Goal: Transaction & Acquisition: Obtain resource

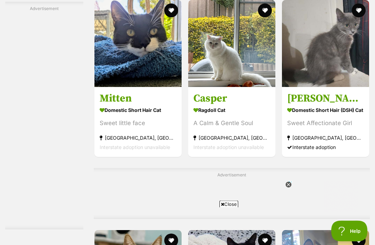
scroll to position [3323, 0]
click at [317, 88] on link at bounding box center [325, 85] width 87 height 7
click at [236, 150] on span "Interstate adoption unavailable" at bounding box center [228, 147] width 70 height 6
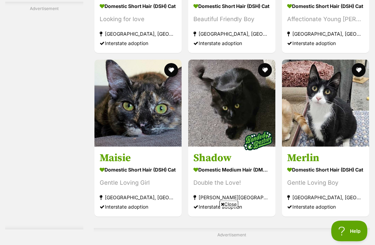
scroll to position [3658, 0]
click at [237, 147] on img at bounding box center [231, 103] width 87 height 87
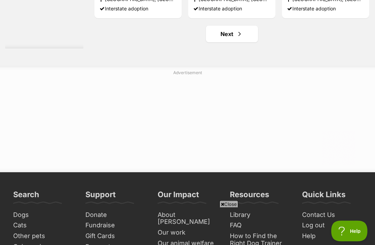
scroll to position [4087, 0]
click at [238, 42] on link "Next" at bounding box center [232, 34] width 52 height 17
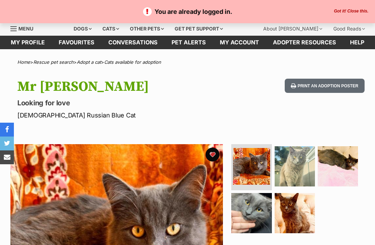
click at [355, 11] on button "Got it! Close this." at bounding box center [351, 12] width 39 height 6
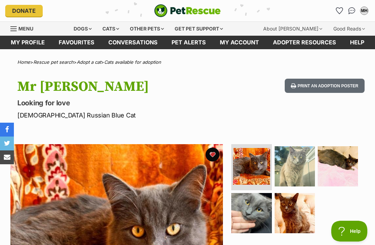
click at [116, 30] on div "Cats" at bounding box center [110, 29] width 26 height 14
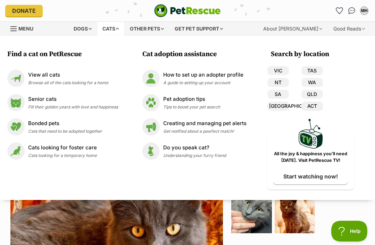
click at [65, 79] on div "View all cats Browse all of the cats looking for a home" at bounding box center [68, 78] width 80 height 15
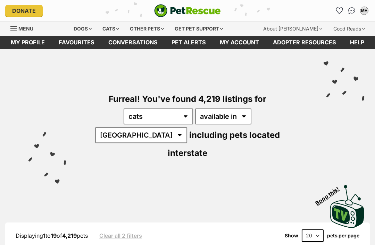
click at [187, 127] on select "Australia ACT NSW NT QLD SA TAS VIC WA" at bounding box center [141, 135] width 92 height 16
select select "[GEOGRAPHIC_DATA]"
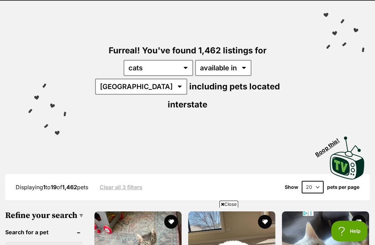
scroll to position [55, 0]
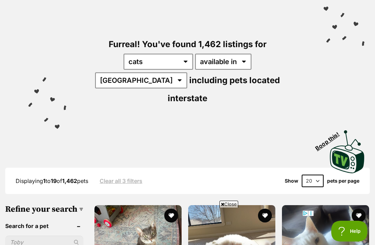
click at [317, 175] on select "20 40 60" at bounding box center [313, 181] width 22 height 12
select select "60"
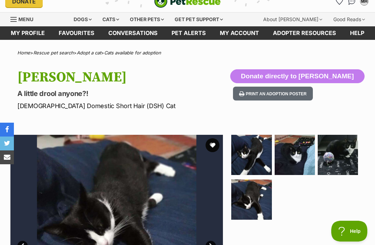
scroll to position [10, 0]
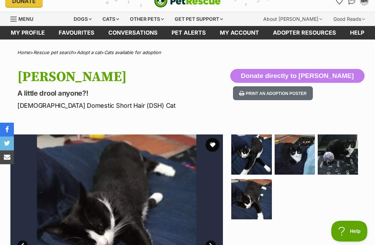
click at [210, 146] on button "favourite" at bounding box center [212, 145] width 14 height 14
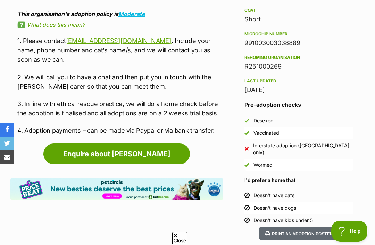
scroll to position [0, 0]
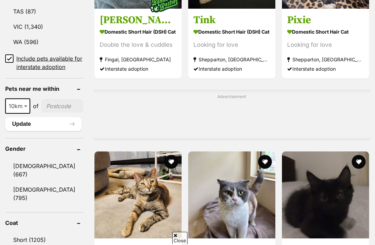
scroll to position [635, 0]
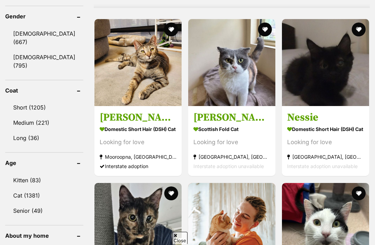
click at [33, 188] on link "Cat (1381)" at bounding box center [44, 195] width 78 height 15
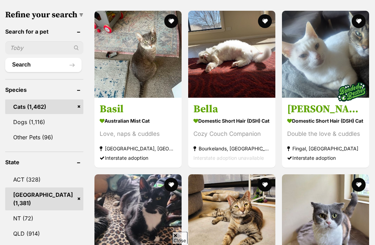
scroll to position [491, 0]
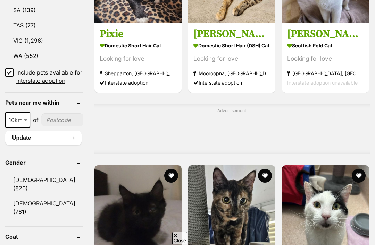
click at [26, 121] on b at bounding box center [25, 120] width 3 height 2
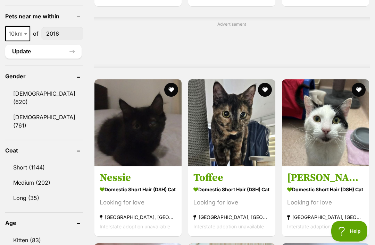
type input"] "2016"
click at [25, 41] on span at bounding box center [26, 33] width 7 height 15
select select "50"
click at [46, 59] on button "Update" at bounding box center [43, 52] width 76 height 14
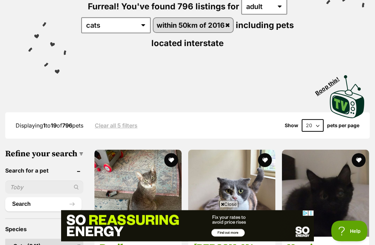
scroll to position [93, 0]
click at [316, 129] on select "20 40 60" at bounding box center [313, 125] width 22 height 12
select select "60"
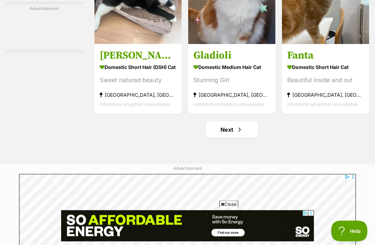
scroll to position [3993, 0]
click at [245, 138] on link "Next" at bounding box center [232, 129] width 52 height 17
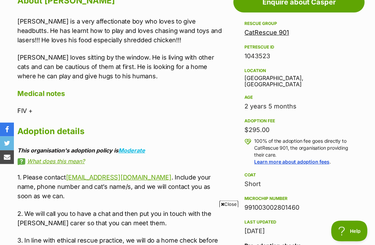
scroll to position [408, 0]
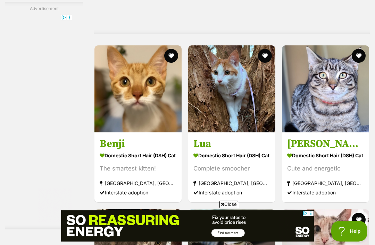
scroll to position [2787, 0]
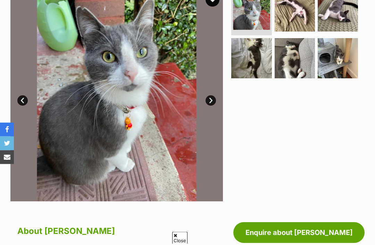
scroll to position [155, 0]
click at [338, 67] on img at bounding box center [337, 58] width 40 height 40
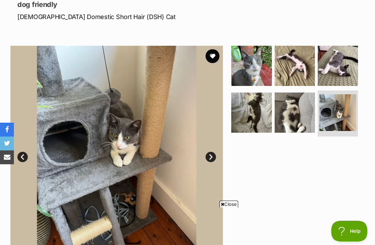
scroll to position [0, 0]
click at [292, 118] on img at bounding box center [294, 113] width 40 height 40
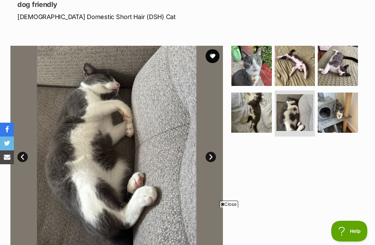
click at [265, 120] on img at bounding box center [251, 113] width 40 height 40
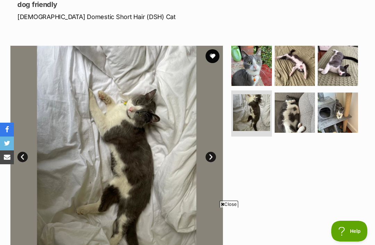
click at [351, 77] on img at bounding box center [337, 66] width 40 height 40
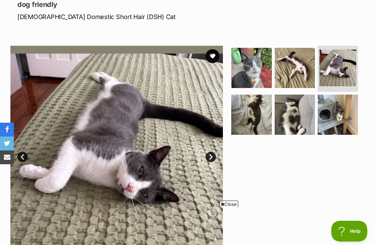
click at [290, 79] on img at bounding box center [294, 68] width 40 height 40
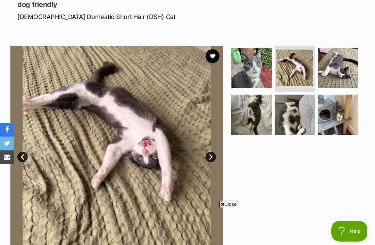
click at [257, 77] on img at bounding box center [251, 68] width 40 height 40
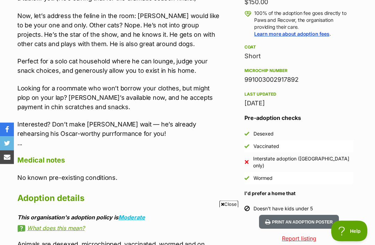
scroll to position [554, 0]
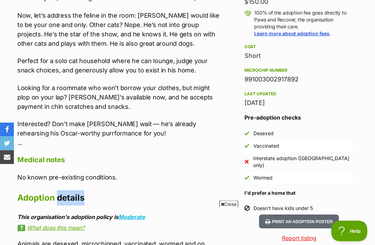
click at [218, 135] on p "Interested? Don’t make Sasha wait — he’s already rehearsing his Oscar-worthy pu…" at bounding box center [119, 134] width 205 height 28
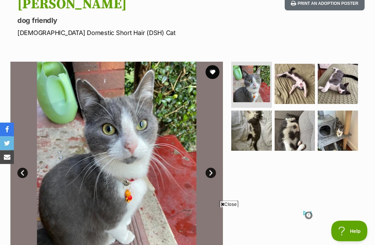
scroll to position [83, 0]
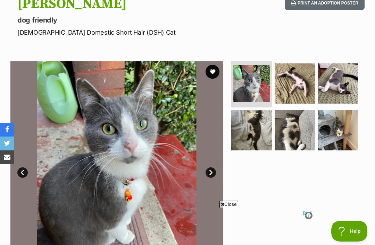
click at [215, 68] on button "favourite" at bounding box center [212, 72] width 14 height 14
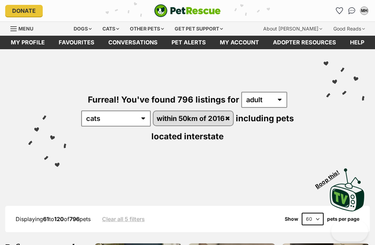
scroll to position [3207, 0]
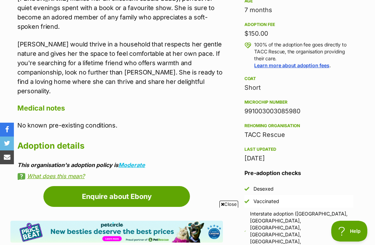
scroll to position [484, 0]
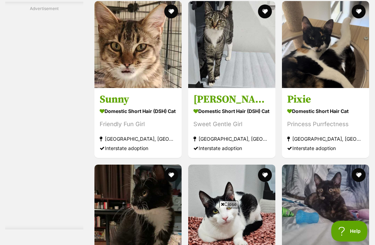
scroll to position [3901, 0]
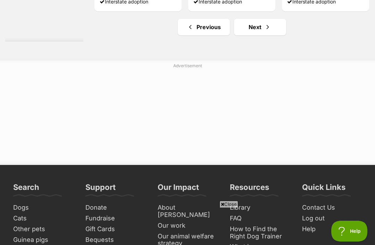
click at [263, 35] on link "Next" at bounding box center [260, 27] width 52 height 17
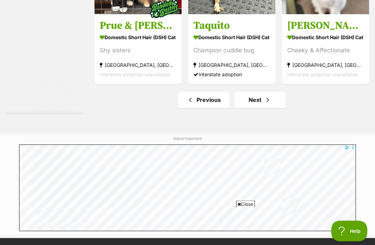
scroll to position [4023, 0]
click at [274, 108] on link "Next" at bounding box center [260, 100] width 52 height 17
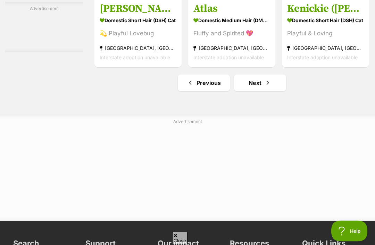
scroll to position [4040, 0]
click at [266, 87] on span "Next page" at bounding box center [267, 83] width 7 height 8
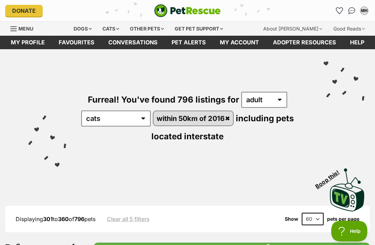
click at [306, 29] on div "About [PERSON_NAME]" at bounding box center [292, 29] width 69 height 14
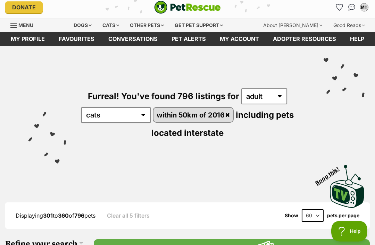
click at [299, 30] on div "About [PERSON_NAME]" at bounding box center [292, 25] width 69 height 14
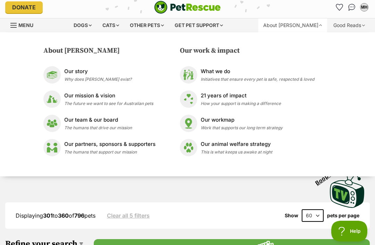
click at [91, 77] on span "Why does [PERSON_NAME] exist?" at bounding box center [97, 79] width 67 height 5
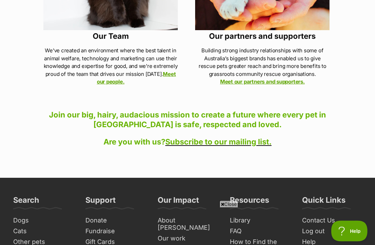
scroll to position [754, 0]
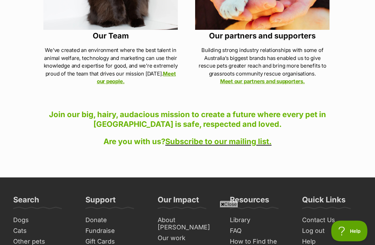
click at [279, 78] on link "Meet our partners and supporters." at bounding box center [262, 81] width 85 height 7
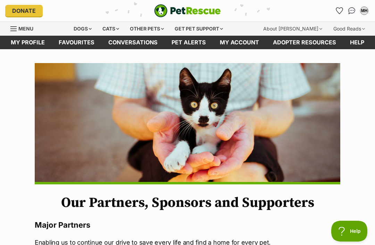
click at [317, 29] on div "About [PERSON_NAME]" at bounding box center [292, 29] width 69 height 14
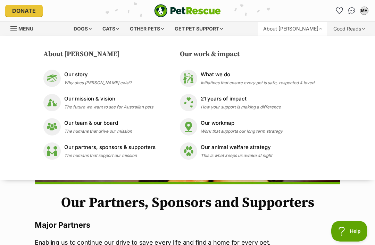
click at [139, 145] on p "Our partners, sponsors & supporters" at bounding box center [109, 148] width 91 height 8
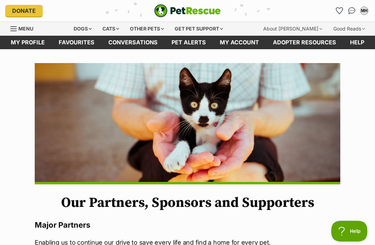
click at [306, 29] on div "About [PERSON_NAME]" at bounding box center [292, 29] width 69 height 14
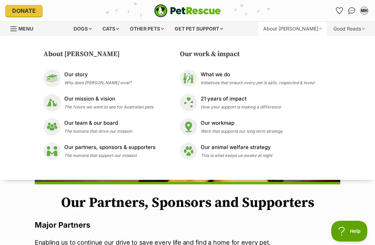
click at [251, 81] on span "Initiatives that ensure every pet is safe, respected & loved" at bounding box center [257, 82] width 113 height 5
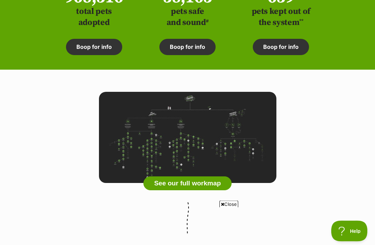
scroll to position [2133, 0]
